Goal: Task Accomplishment & Management: Complete application form

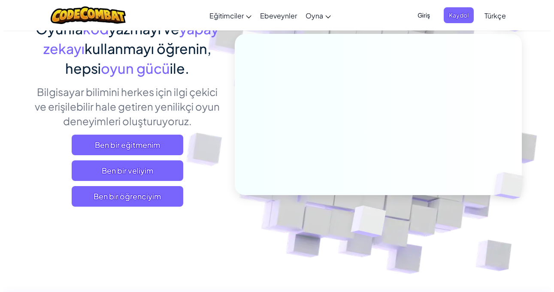
scroll to position [86, 0]
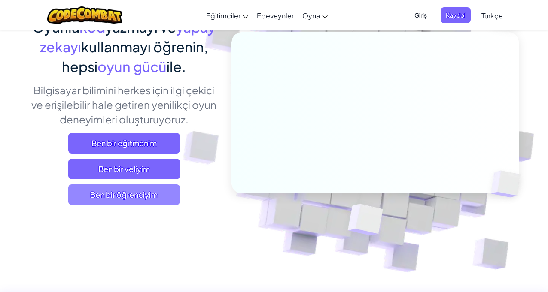
click at [102, 194] on span "Ben bir öğrenciyim" at bounding box center [124, 195] width 112 height 21
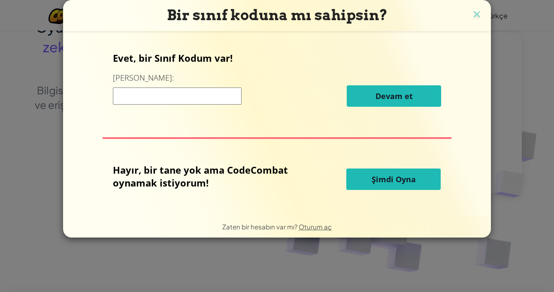
click at [193, 96] on input at bounding box center [177, 96] width 129 height 17
type input "RiceSideDuck"
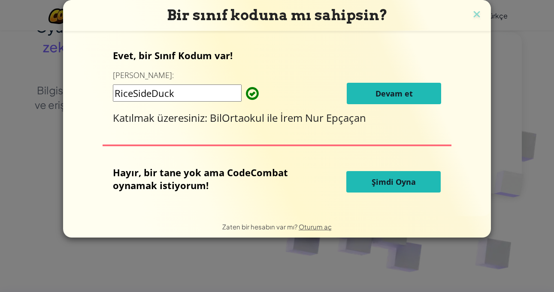
click at [372, 95] on button "Devam et" at bounding box center [394, 93] width 94 height 21
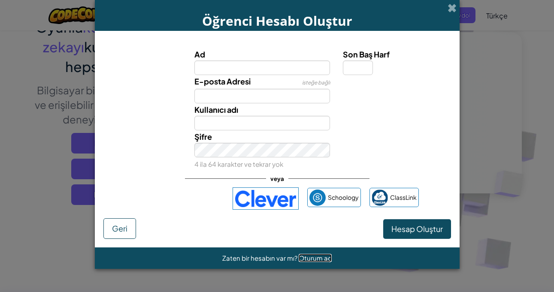
click at [311, 255] on span "Oturum aç" at bounding box center [315, 258] width 33 height 8
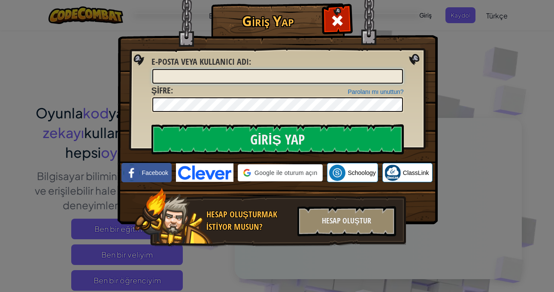
type input "BirgülG"
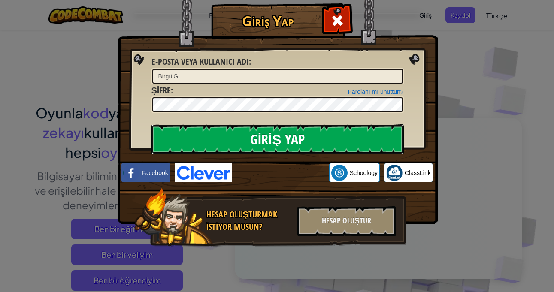
click at [219, 141] on input "Giriş Yap" at bounding box center [278, 140] width 253 height 30
